Goal: Task Accomplishment & Management: Use online tool/utility

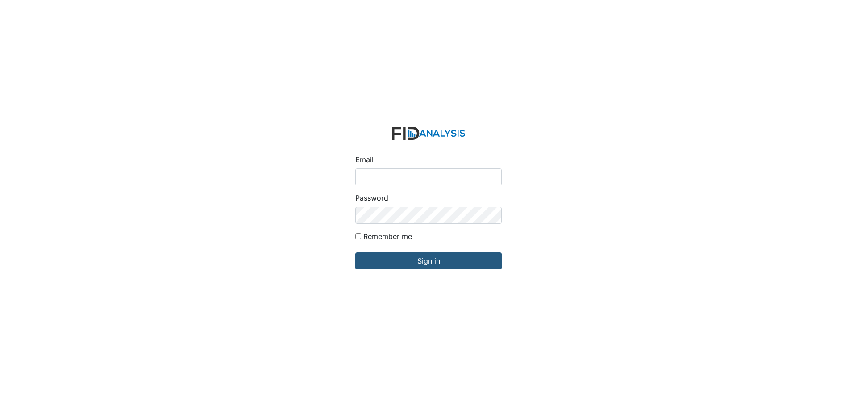
click at [379, 175] on input "Email" at bounding box center [429, 176] width 146 height 17
type input "[EMAIL_ADDRESS][DOMAIN_NAME]"
click at [356, 252] on input "Sign in" at bounding box center [429, 260] width 146 height 17
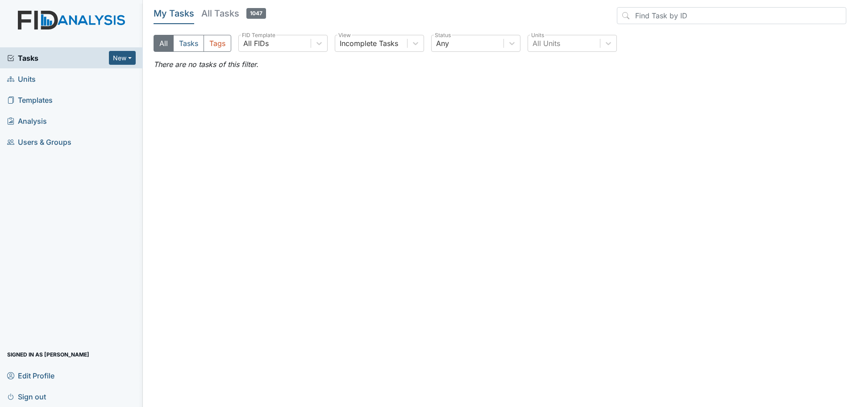
click at [16, 81] on span "Units" at bounding box center [21, 79] width 29 height 14
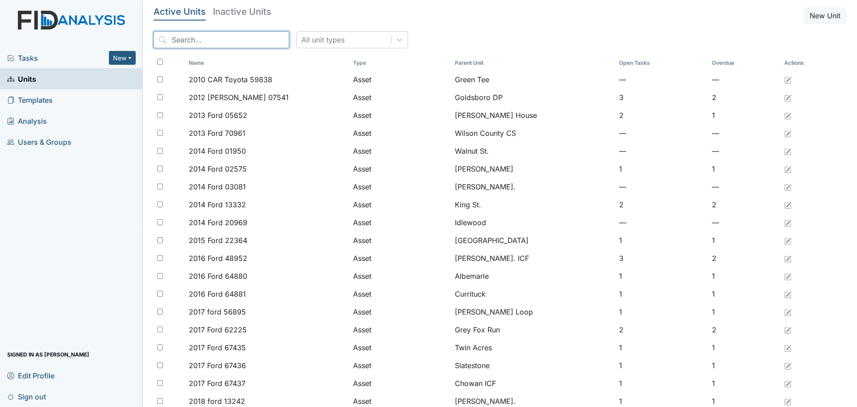
click at [187, 41] on input "search" at bounding box center [222, 39] width 136 height 17
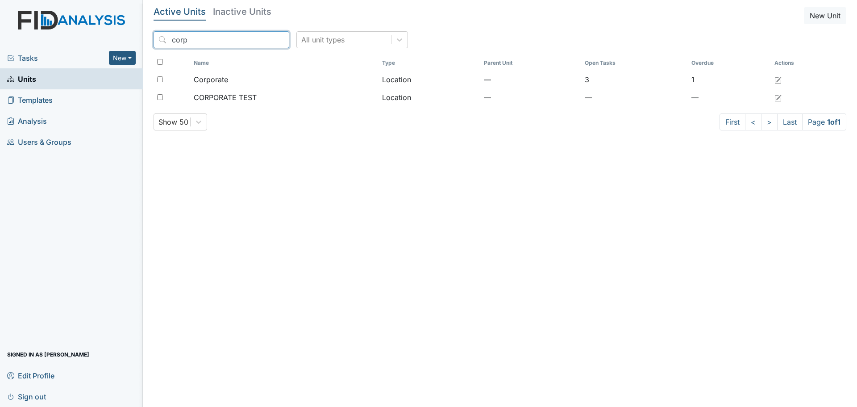
type input "corp"
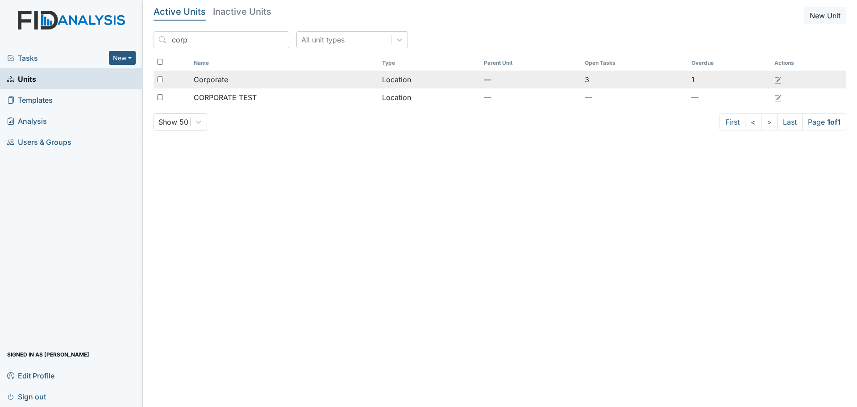
click at [339, 78] on div "Corporate" at bounding box center [285, 79] width 182 height 11
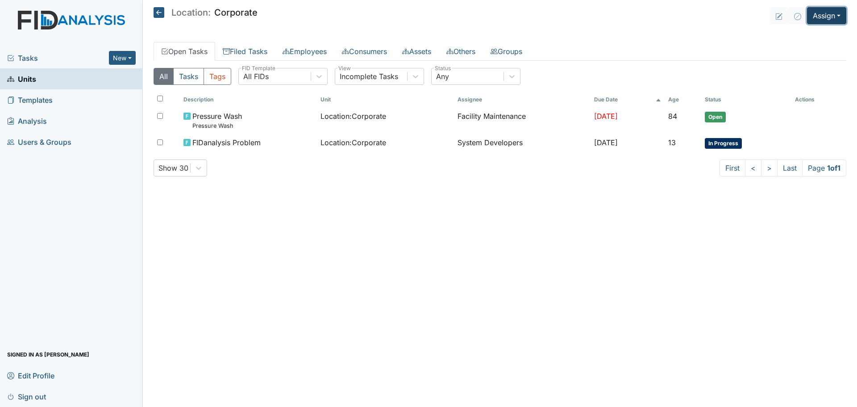
click at [820, 14] on button "Assign" at bounding box center [826, 15] width 39 height 17
click at [810, 56] on link "Assign Inspection" at bounding box center [805, 50] width 80 height 14
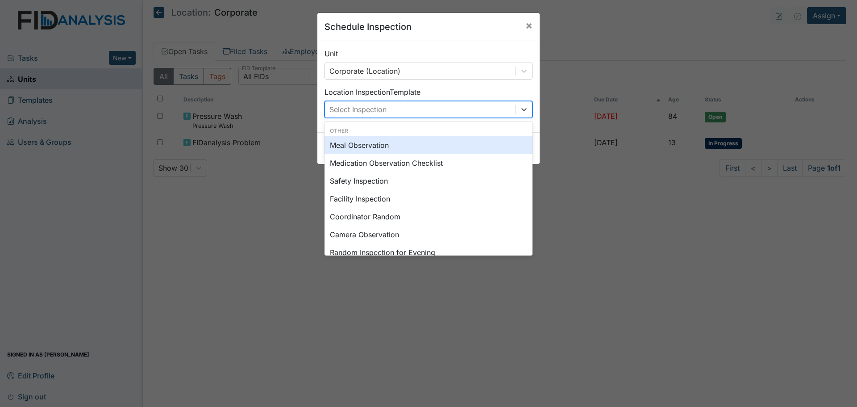
click at [394, 113] on div "Select Inspection" at bounding box center [420, 109] width 191 height 16
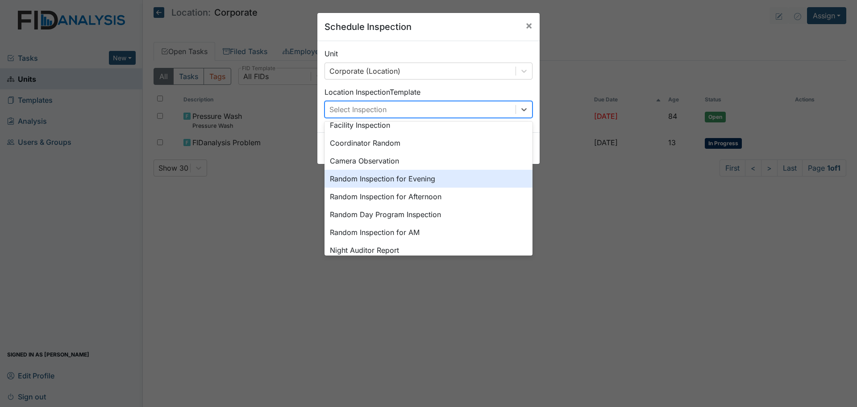
scroll to position [89, 0]
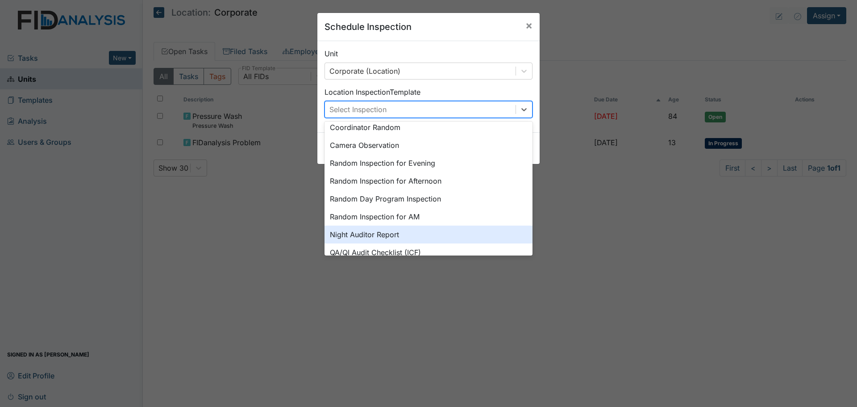
click at [409, 234] on div "Night Auditor Report" at bounding box center [429, 235] width 208 height 18
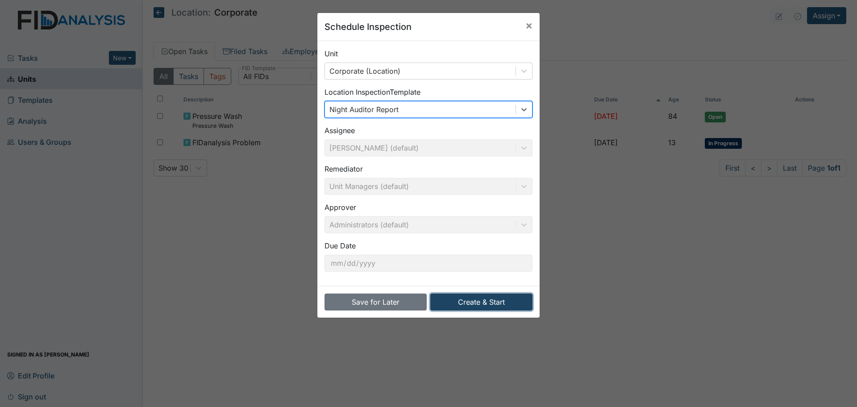
click at [480, 301] on button "Create & Start" at bounding box center [482, 301] width 102 height 17
